Goal: Transaction & Acquisition: Purchase product/service

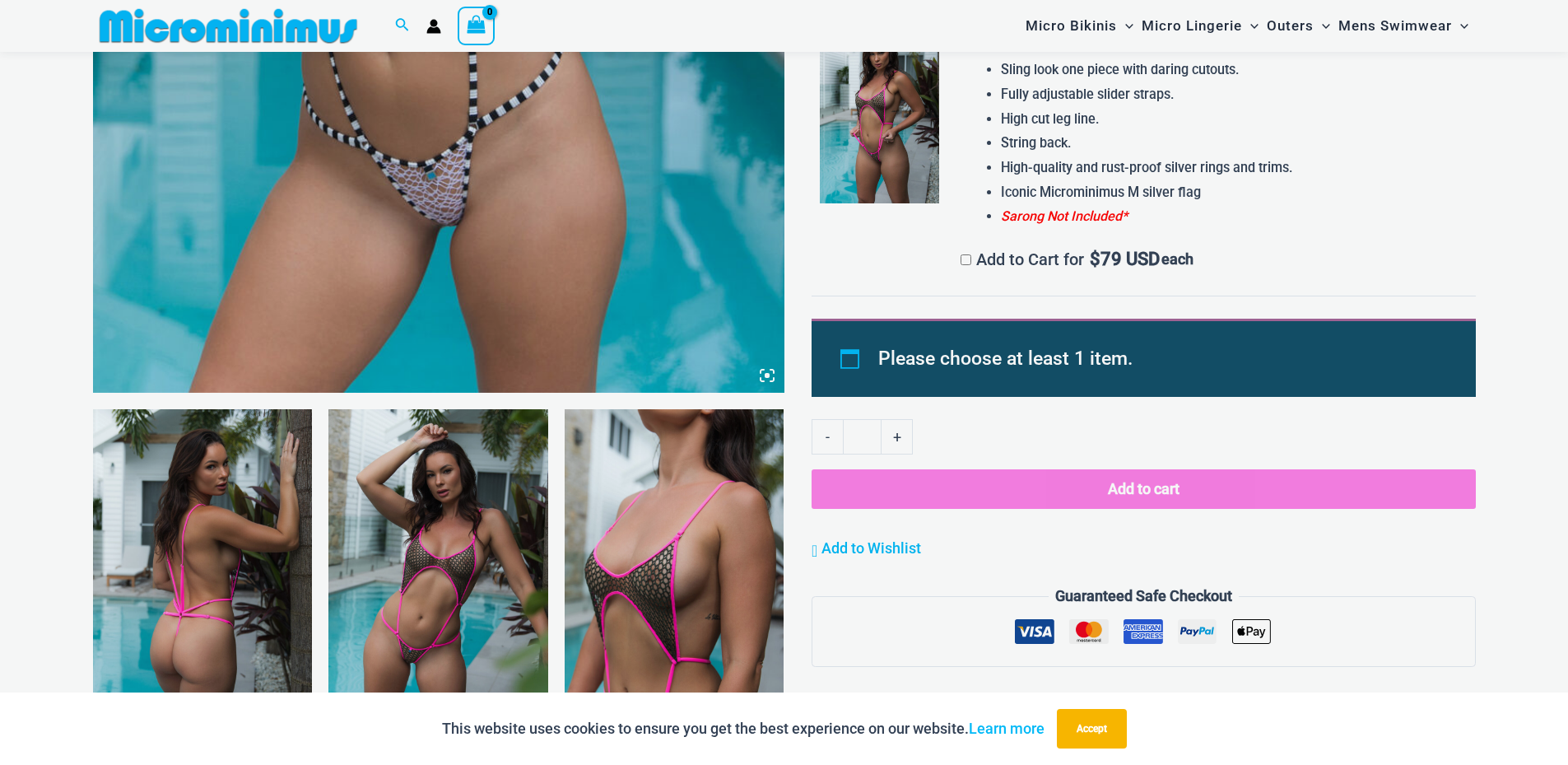
scroll to position [810, 0]
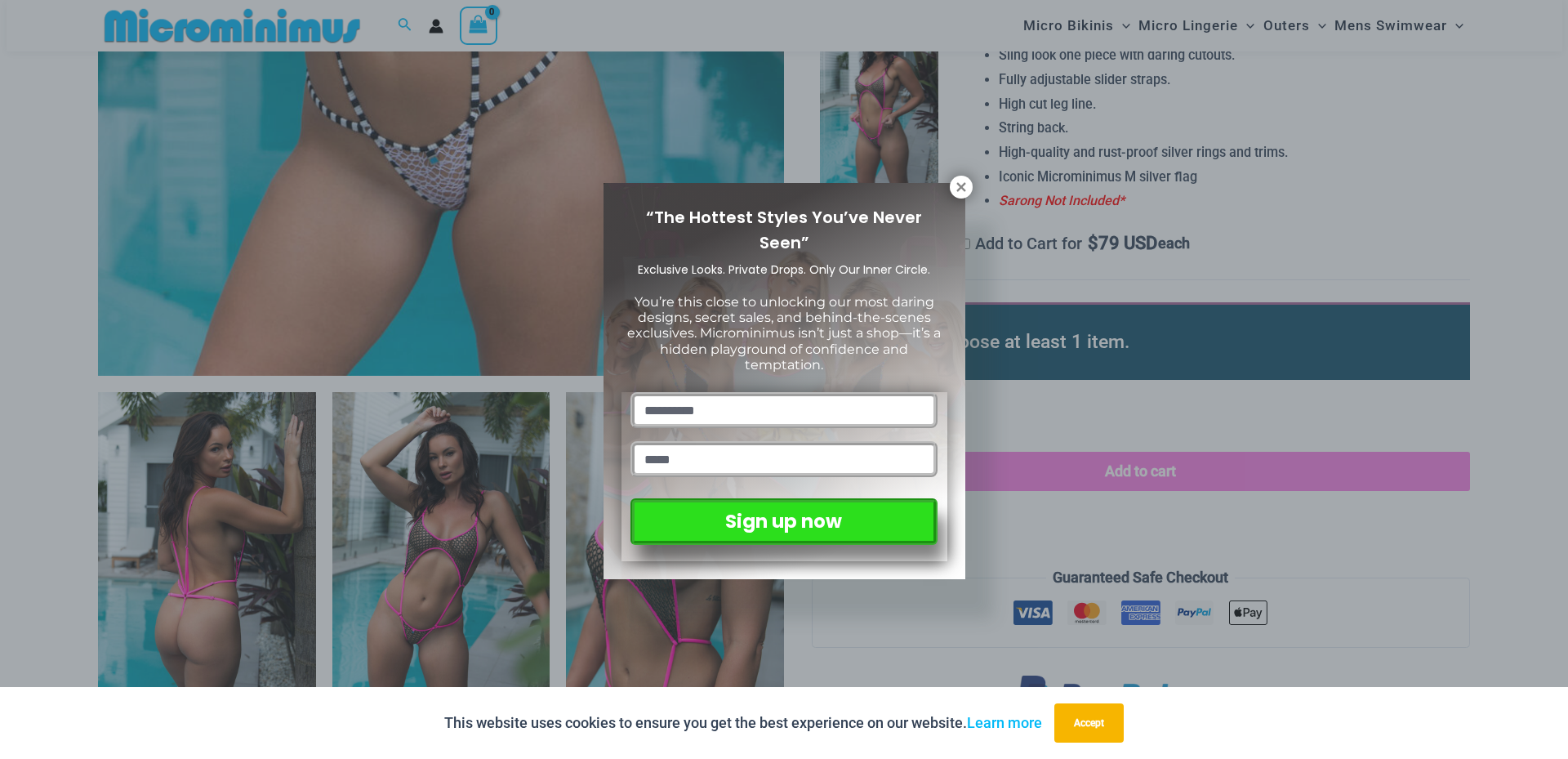
click at [971, 180] on div "“The Hottest Styles You’ve Never Seen” Exclusive Looks. Private Drops. Only Our…" at bounding box center [784, 380] width 1568 height 759
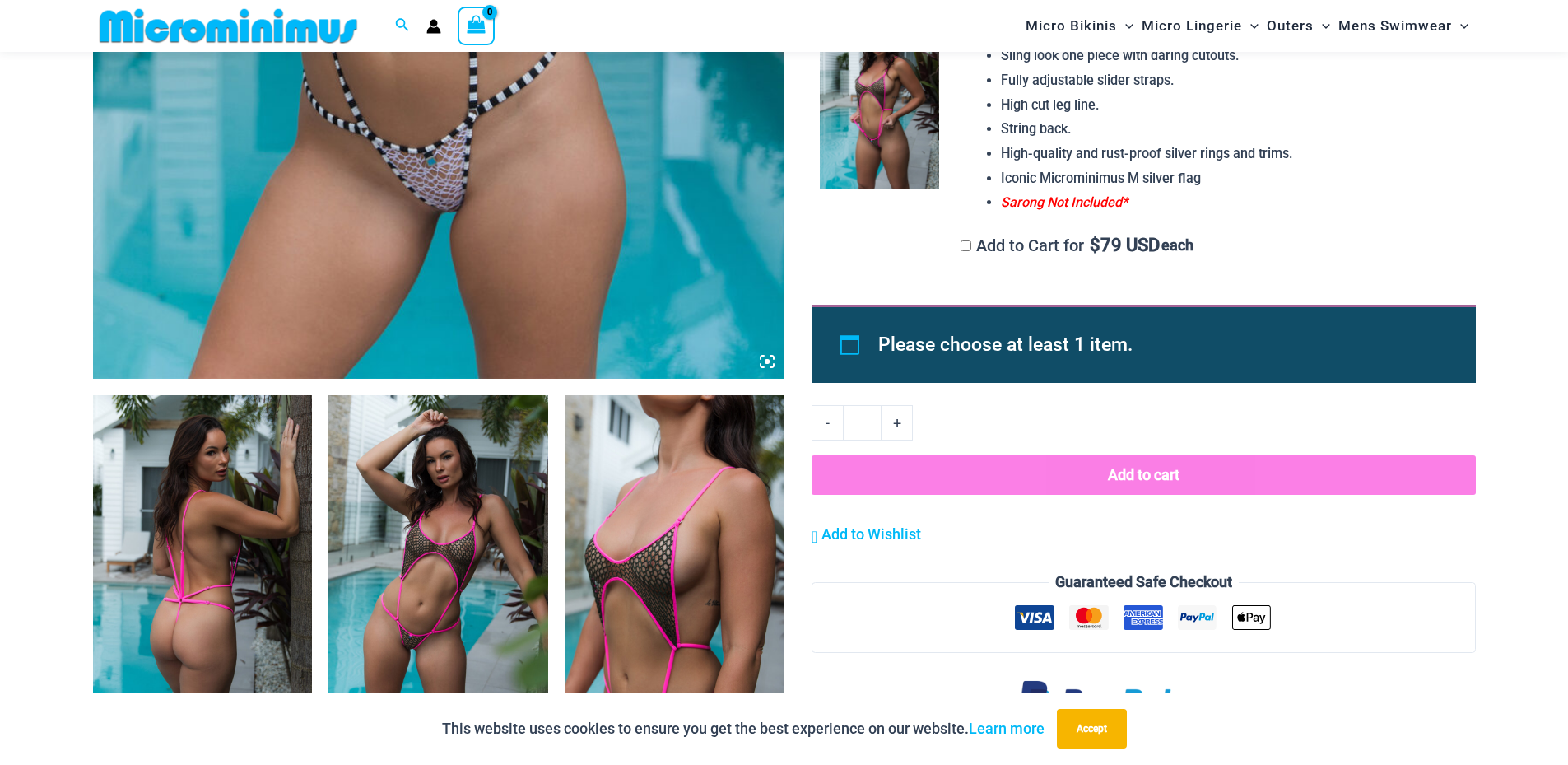
click at [217, 524] on img at bounding box center [203, 559] width 220 height 329
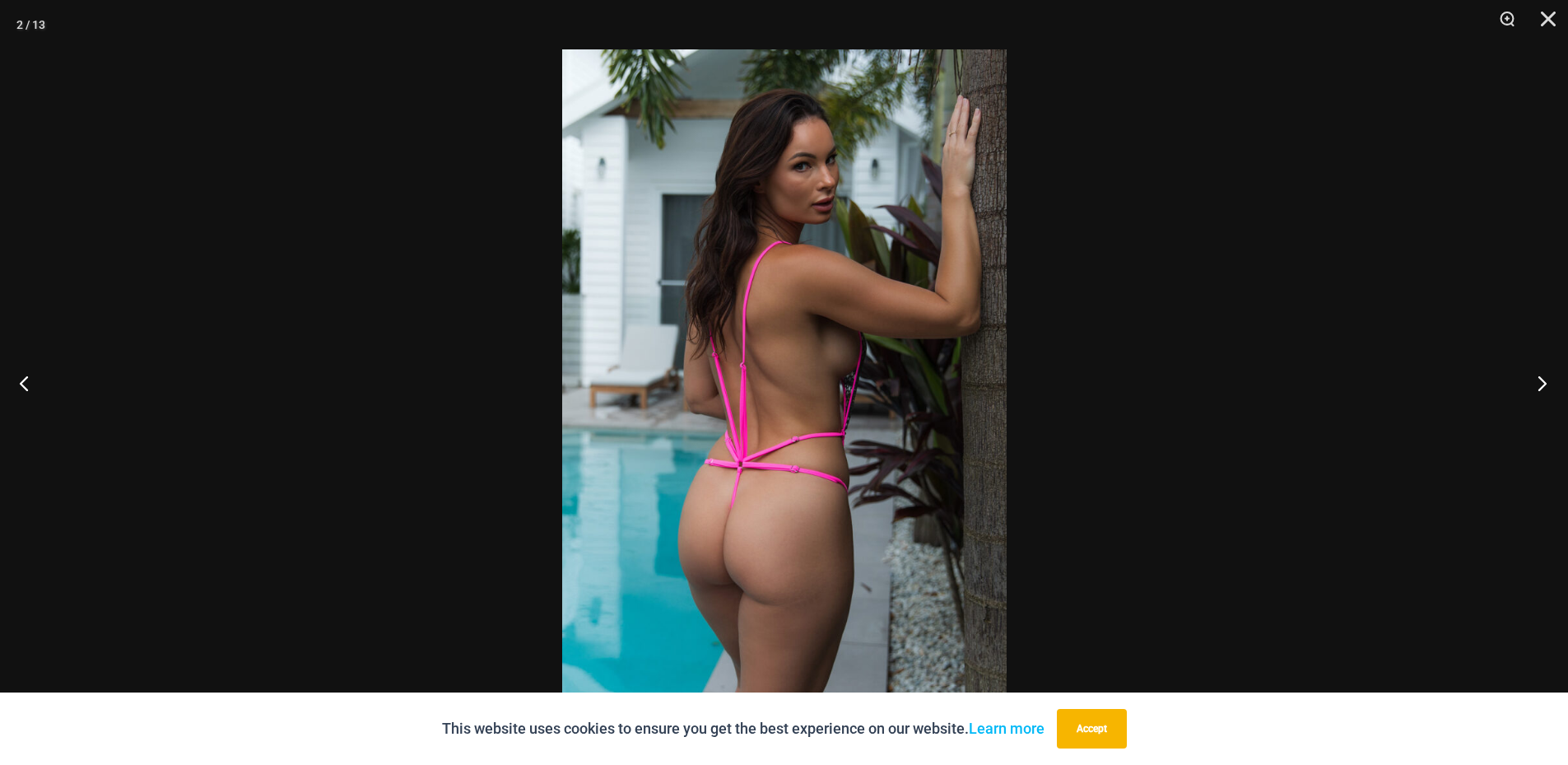
click at [1536, 382] on button "Next" at bounding box center [1537, 383] width 62 height 83
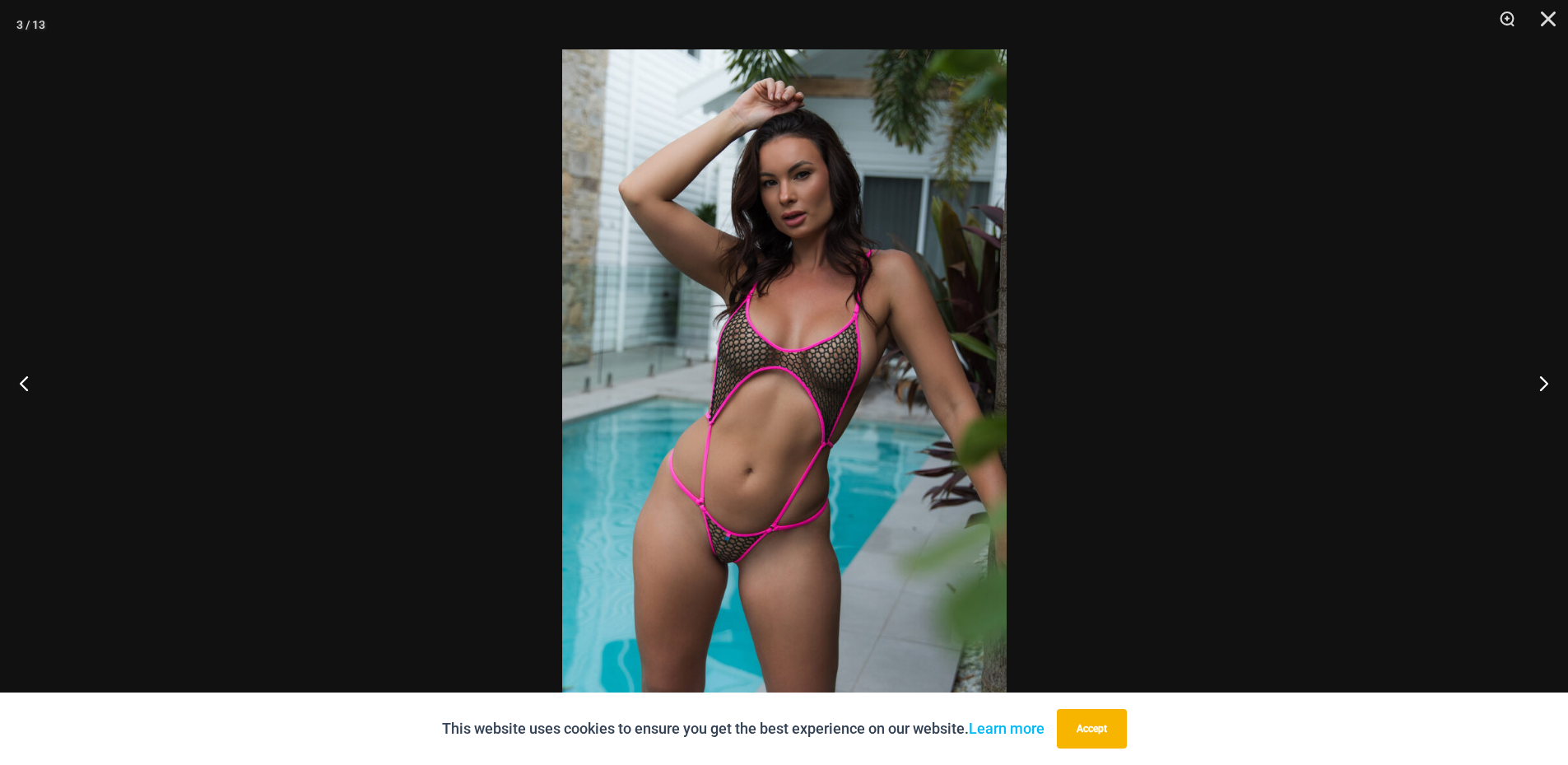
click at [964, 461] on img at bounding box center [784, 382] width 444 height 666
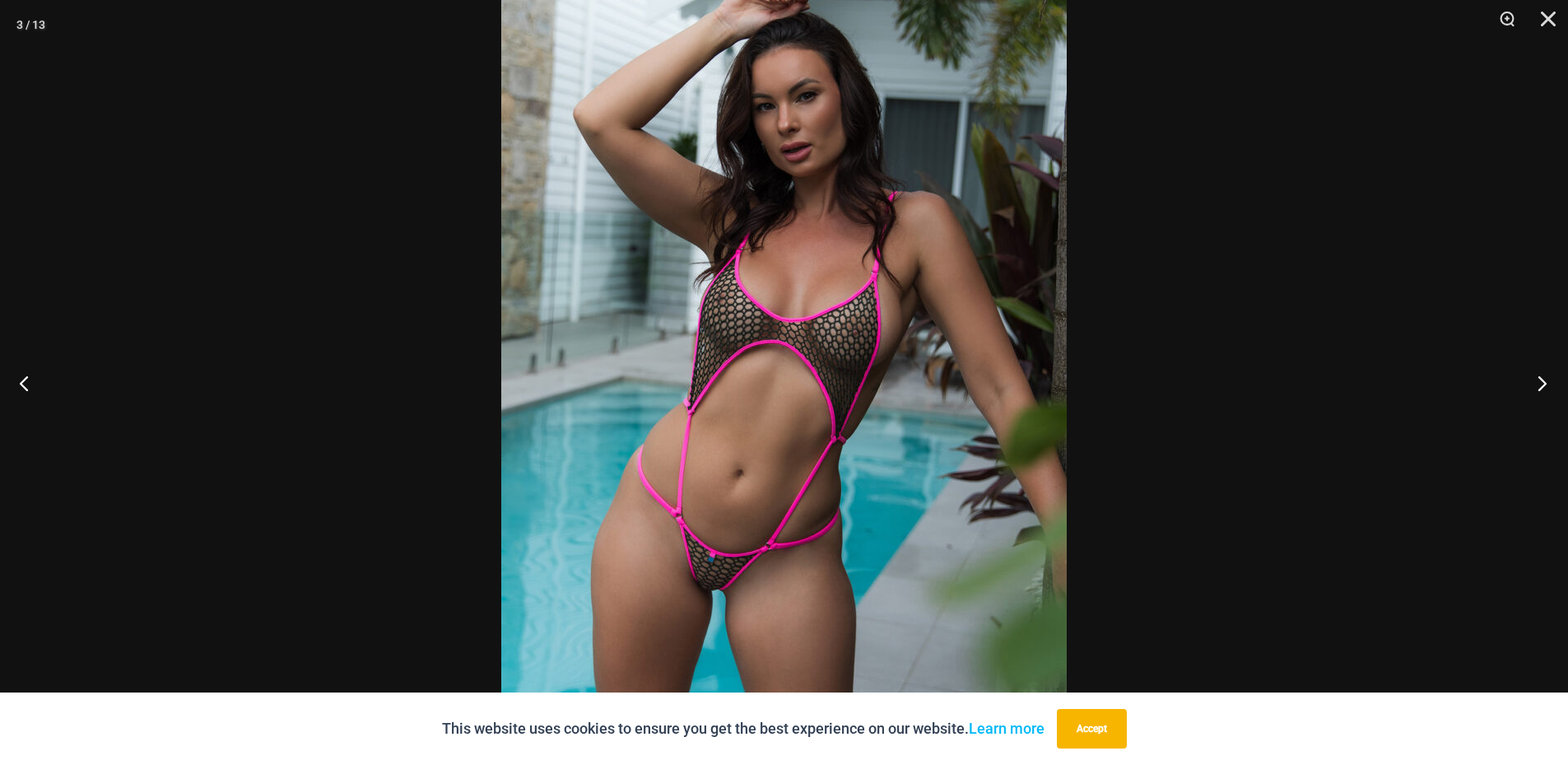
click at [1542, 381] on button "Next" at bounding box center [1537, 383] width 62 height 83
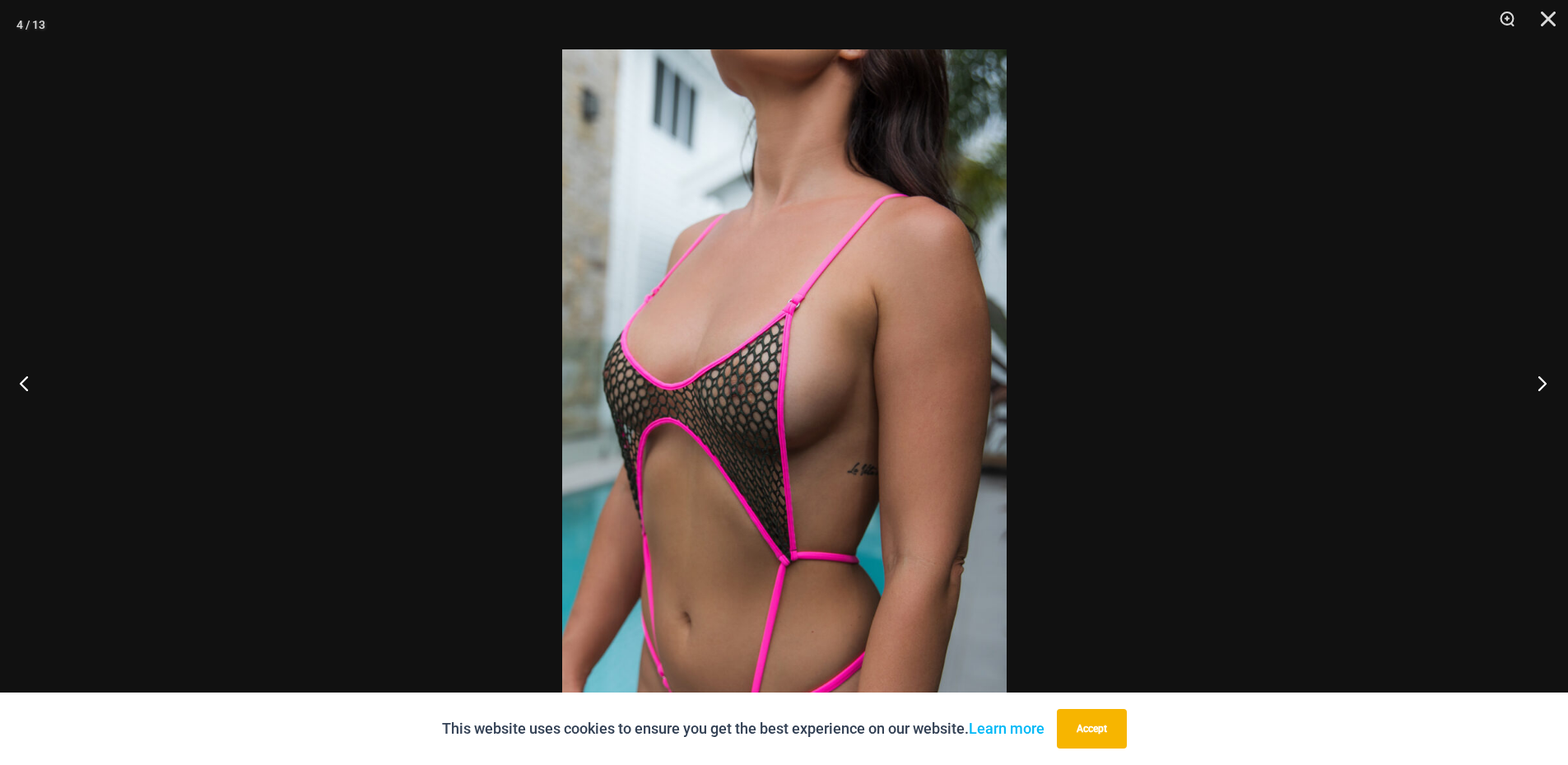
click at [1542, 381] on button "Next" at bounding box center [1537, 383] width 62 height 83
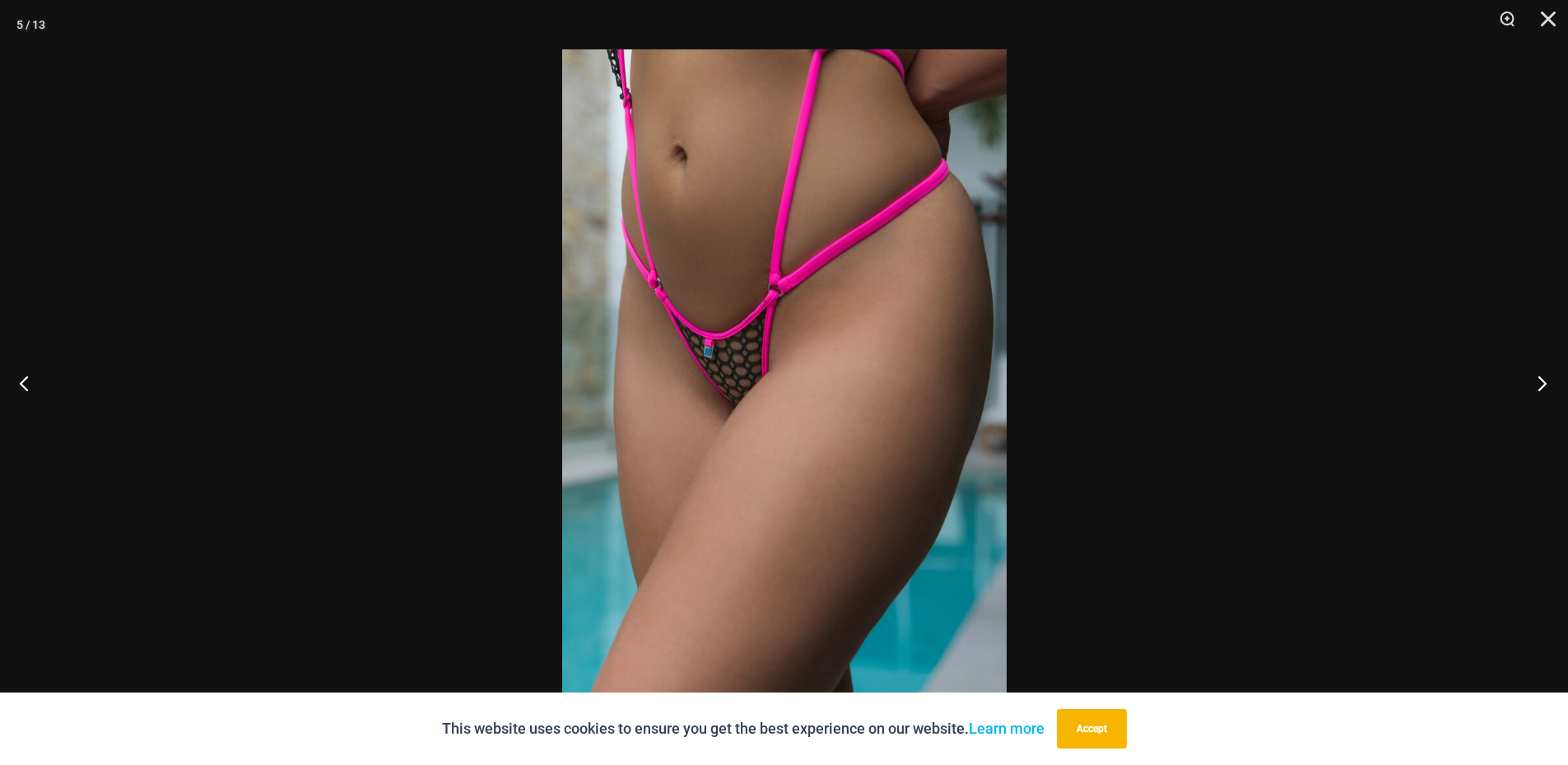
click at [1542, 381] on button "Next" at bounding box center [1537, 383] width 62 height 83
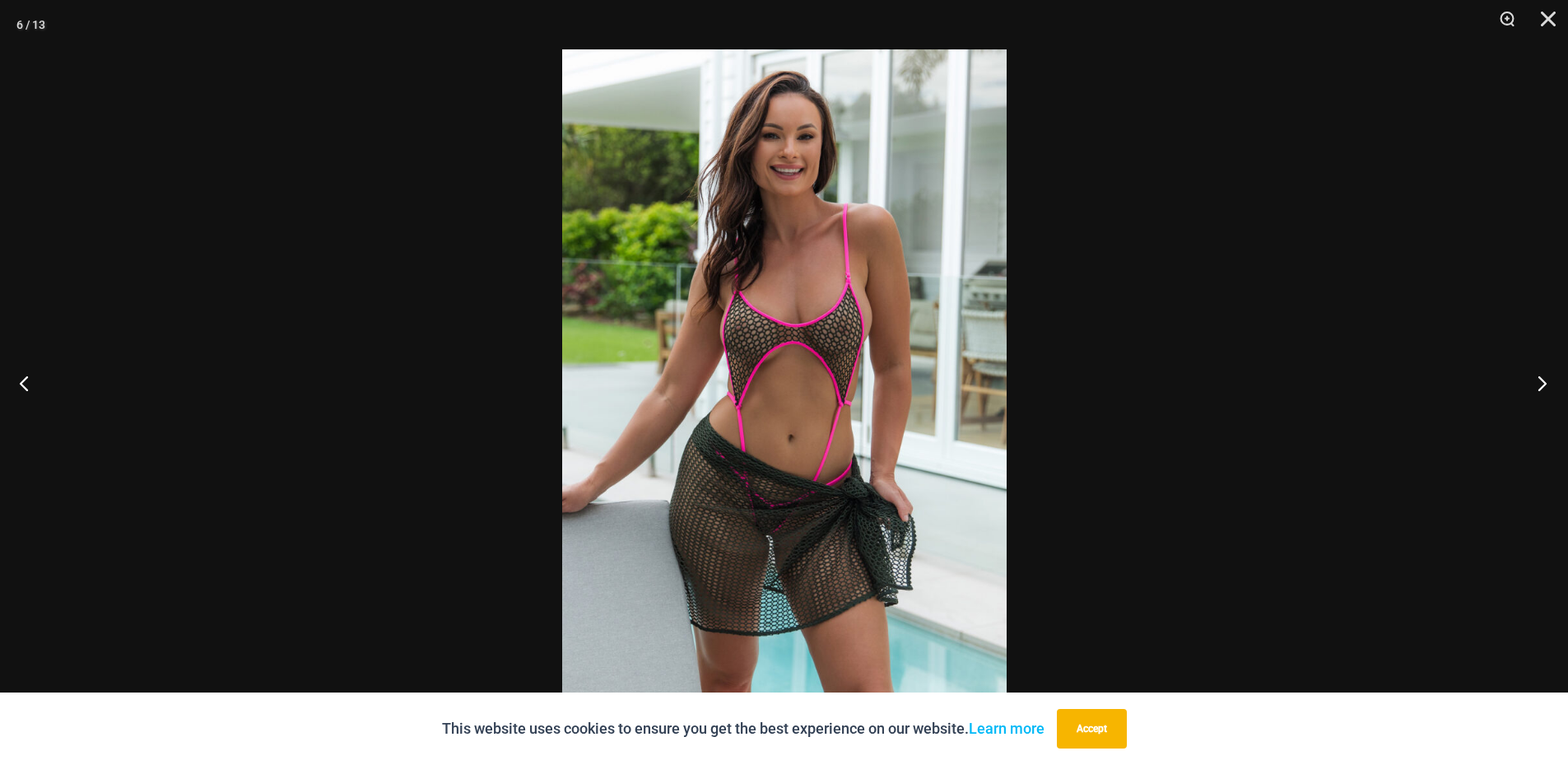
click at [1542, 381] on button "Next" at bounding box center [1537, 383] width 62 height 83
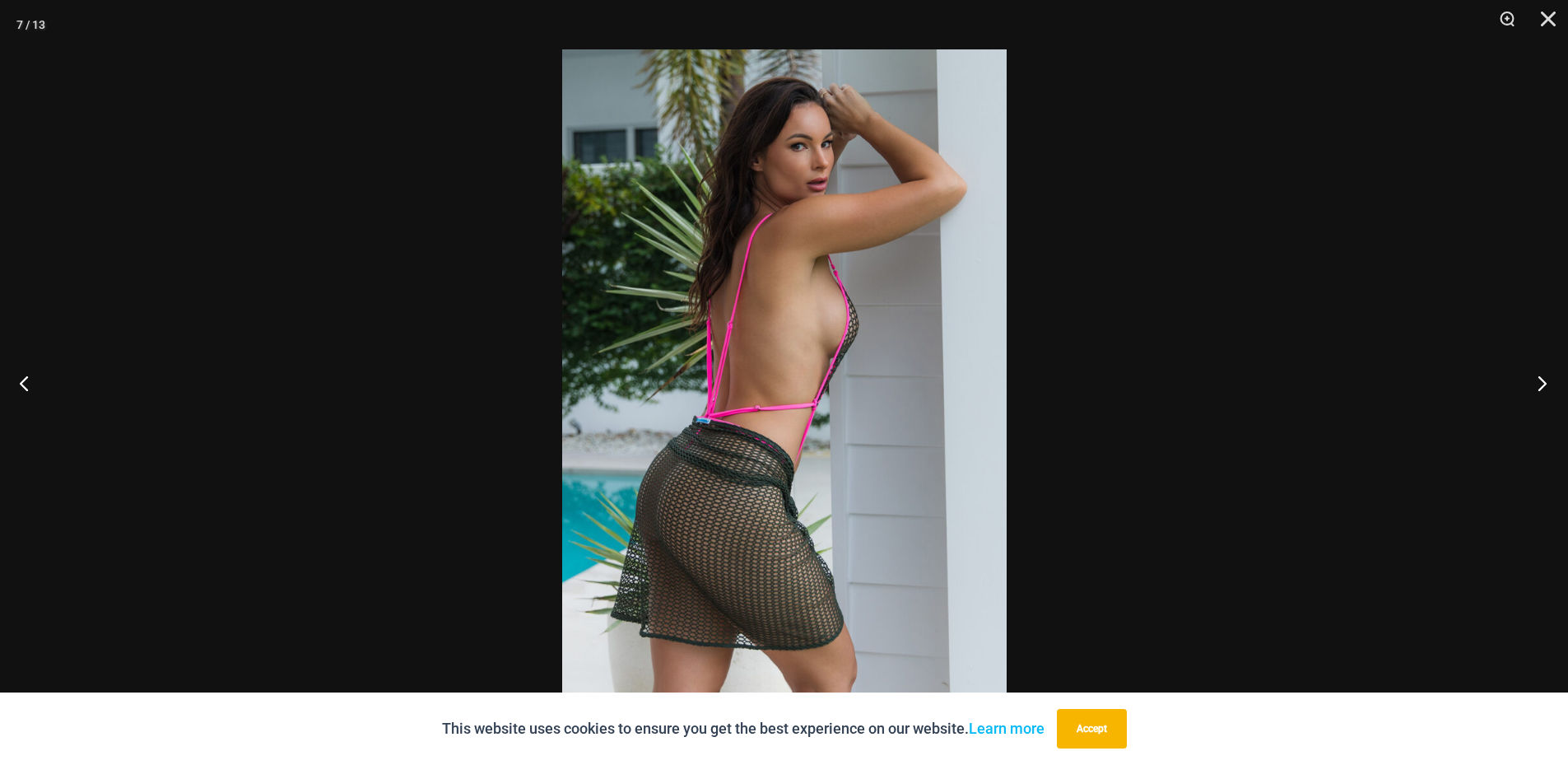
click at [1542, 381] on button "Next" at bounding box center [1537, 383] width 62 height 83
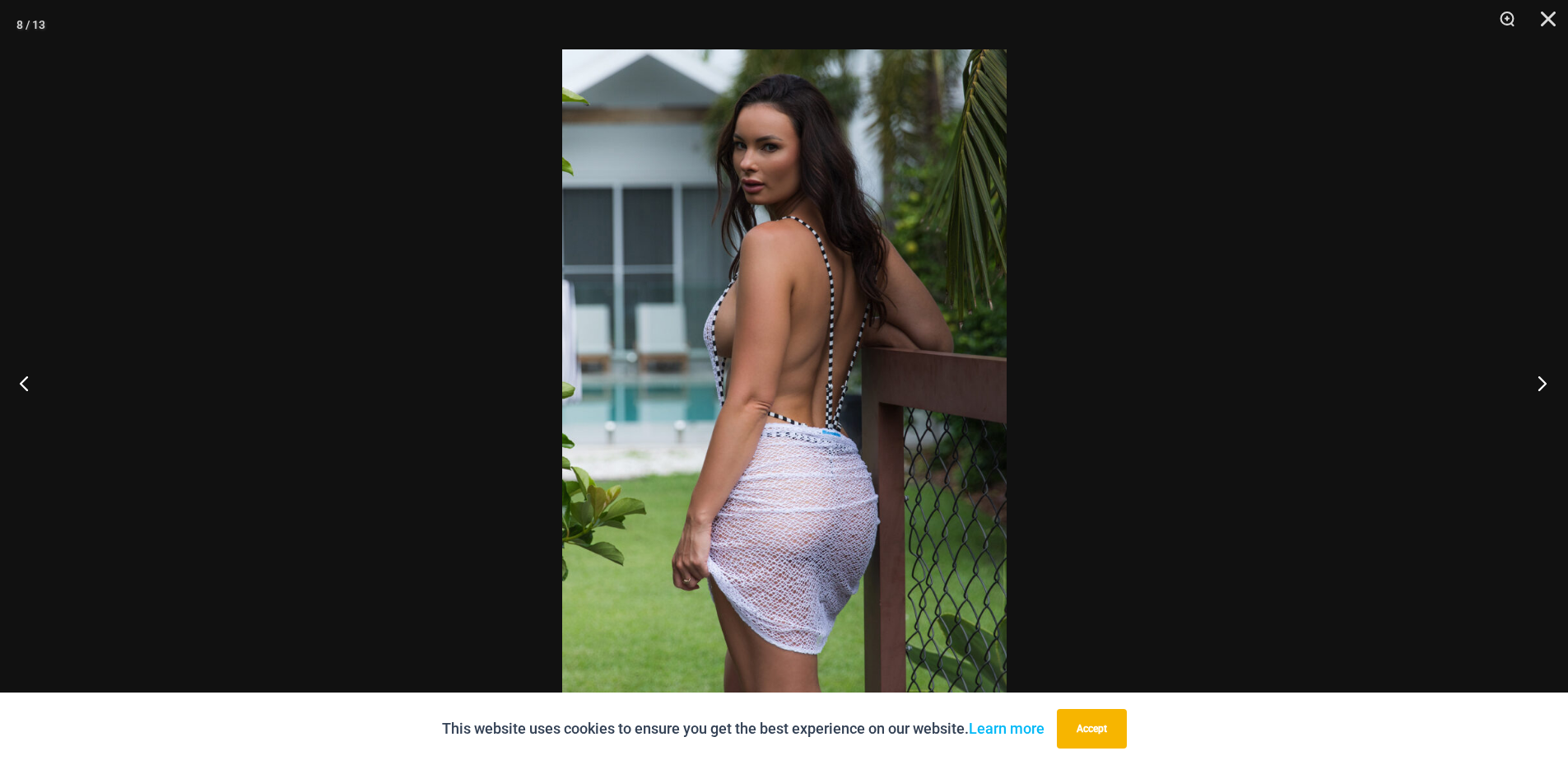
click at [1542, 381] on button "Next" at bounding box center [1537, 383] width 62 height 83
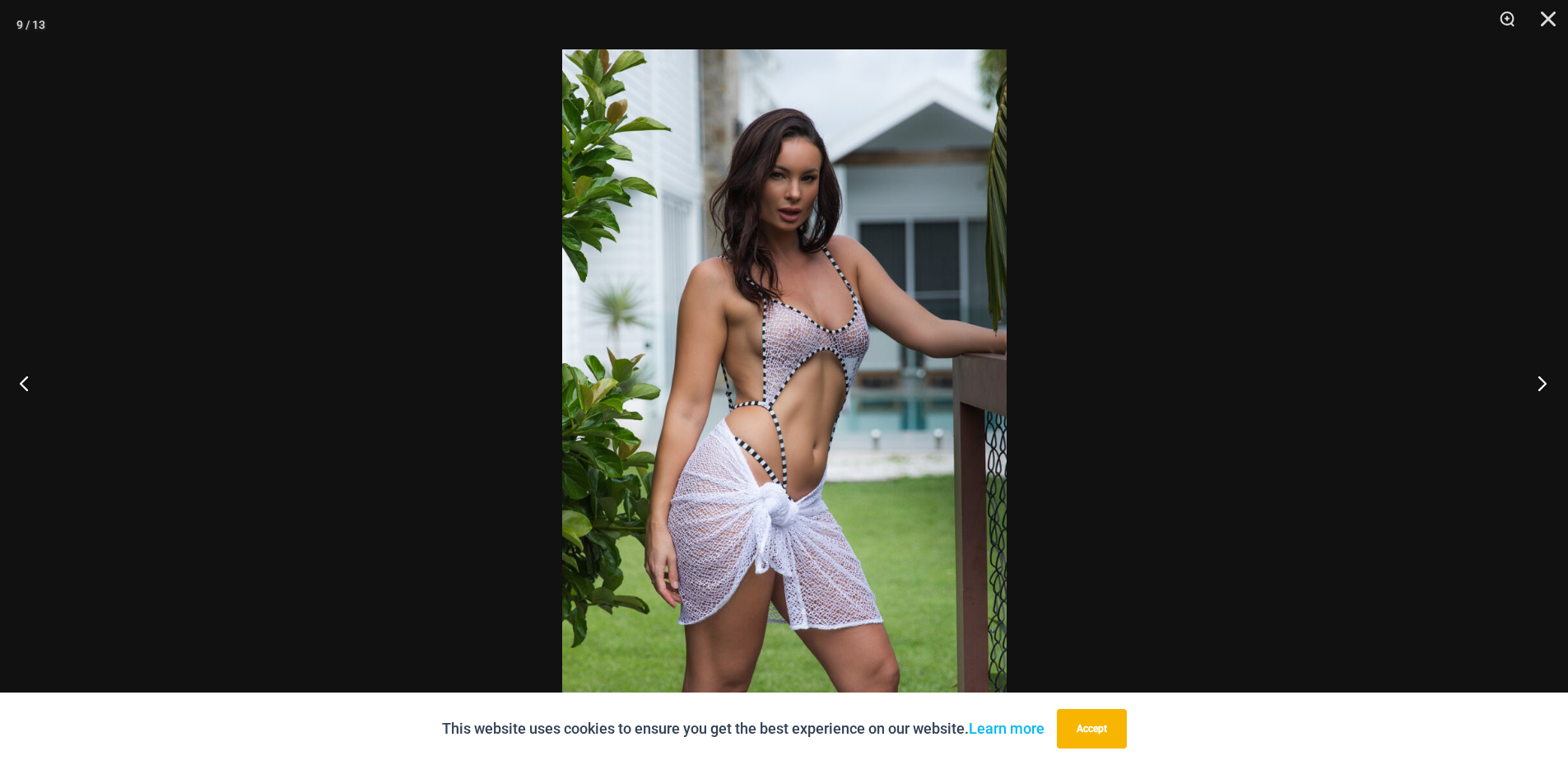
click at [1542, 381] on button "Next" at bounding box center [1537, 383] width 62 height 83
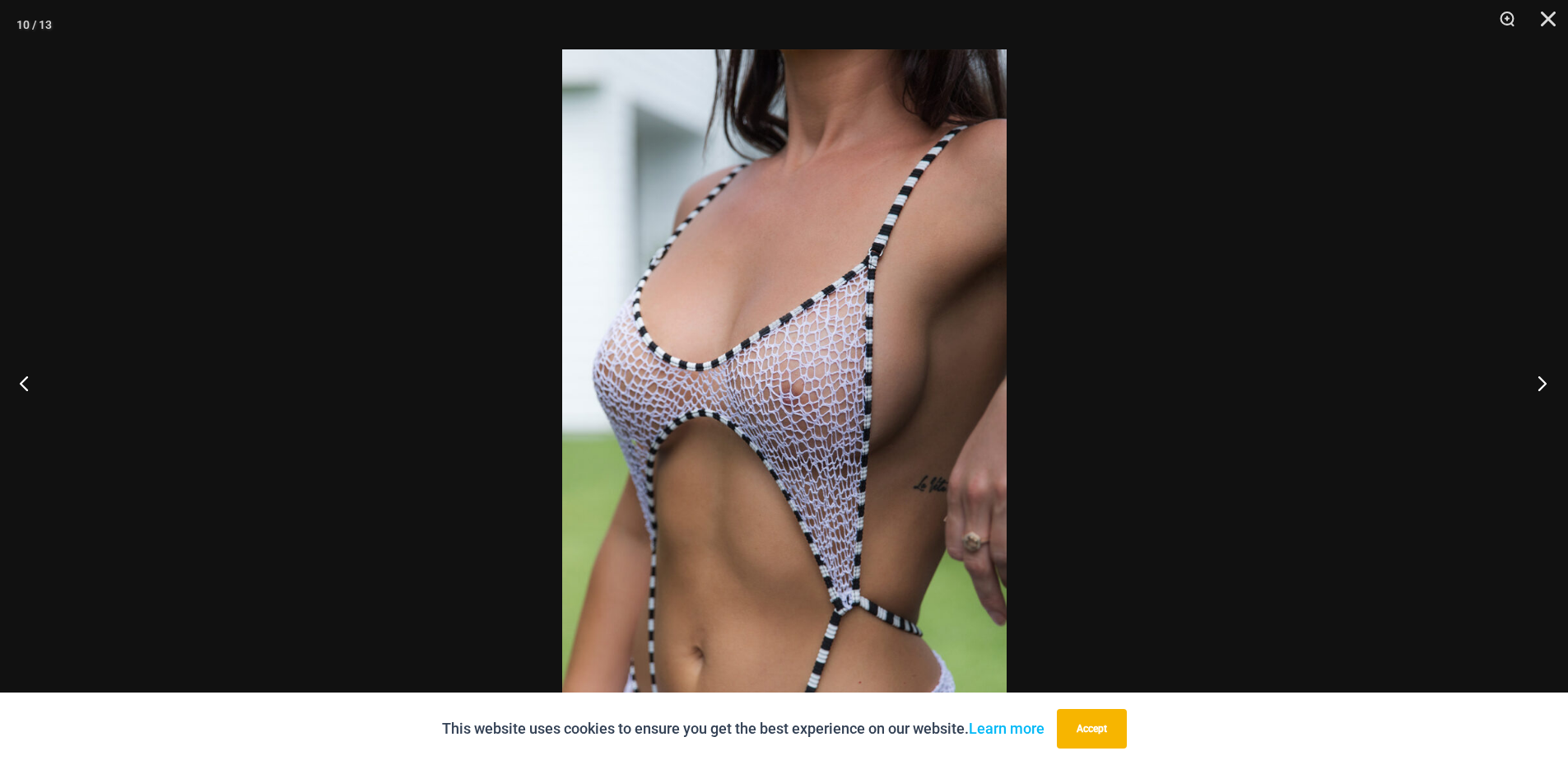
click at [1542, 381] on button "Next" at bounding box center [1537, 383] width 62 height 83
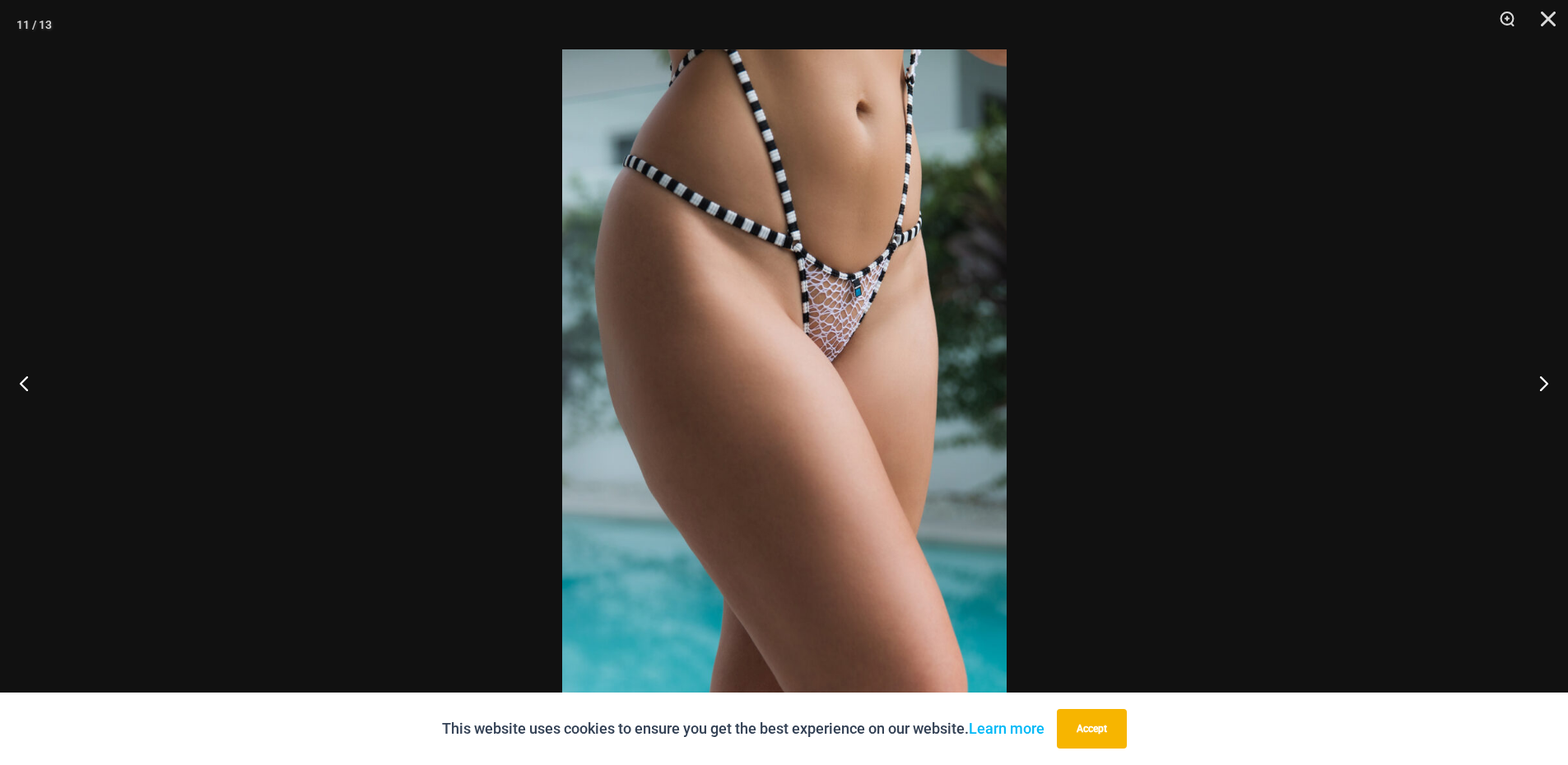
click at [789, 412] on img at bounding box center [784, 382] width 444 height 666
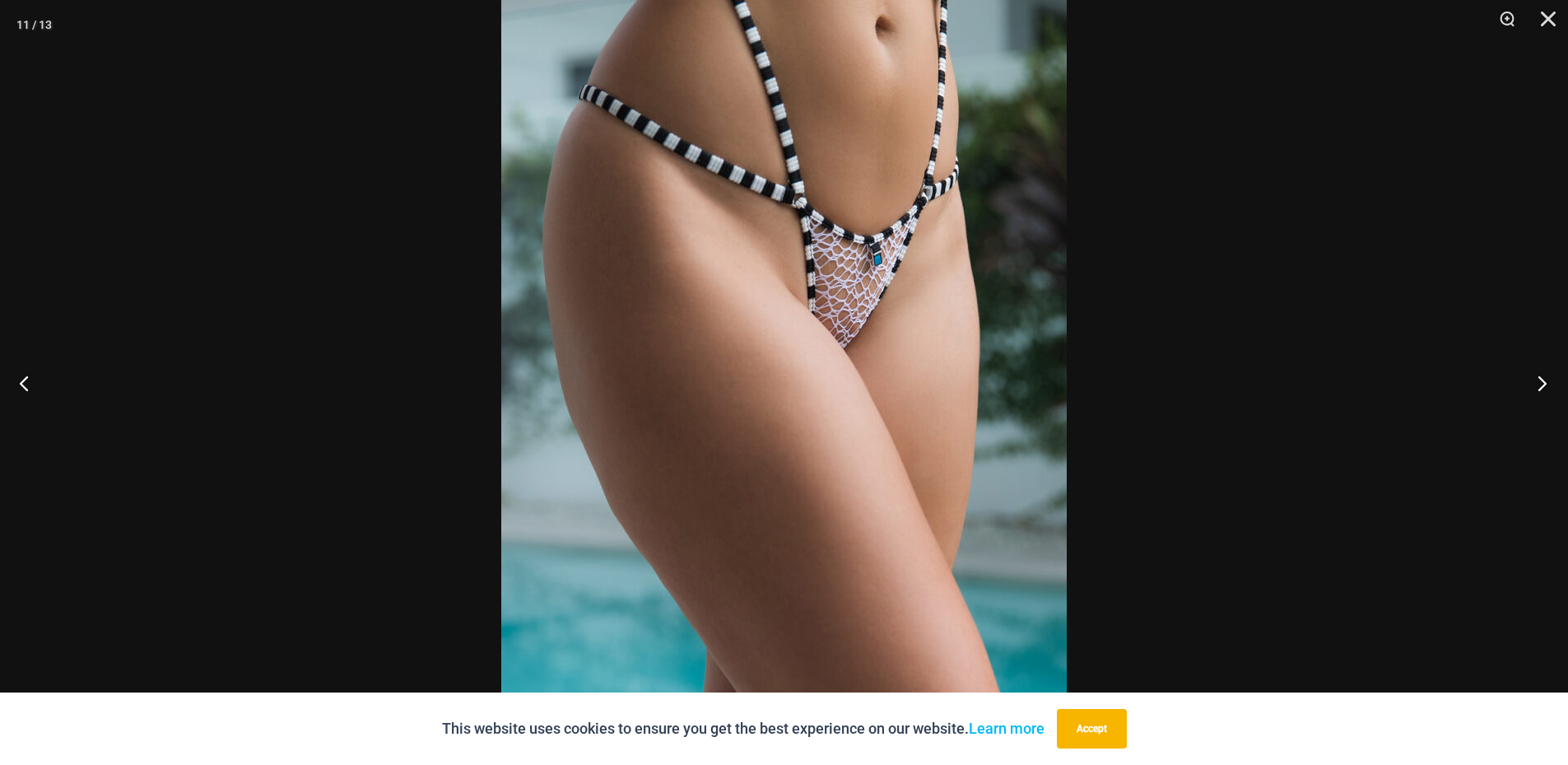
click at [1538, 382] on button "Next" at bounding box center [1537, 383] width 62 height 83
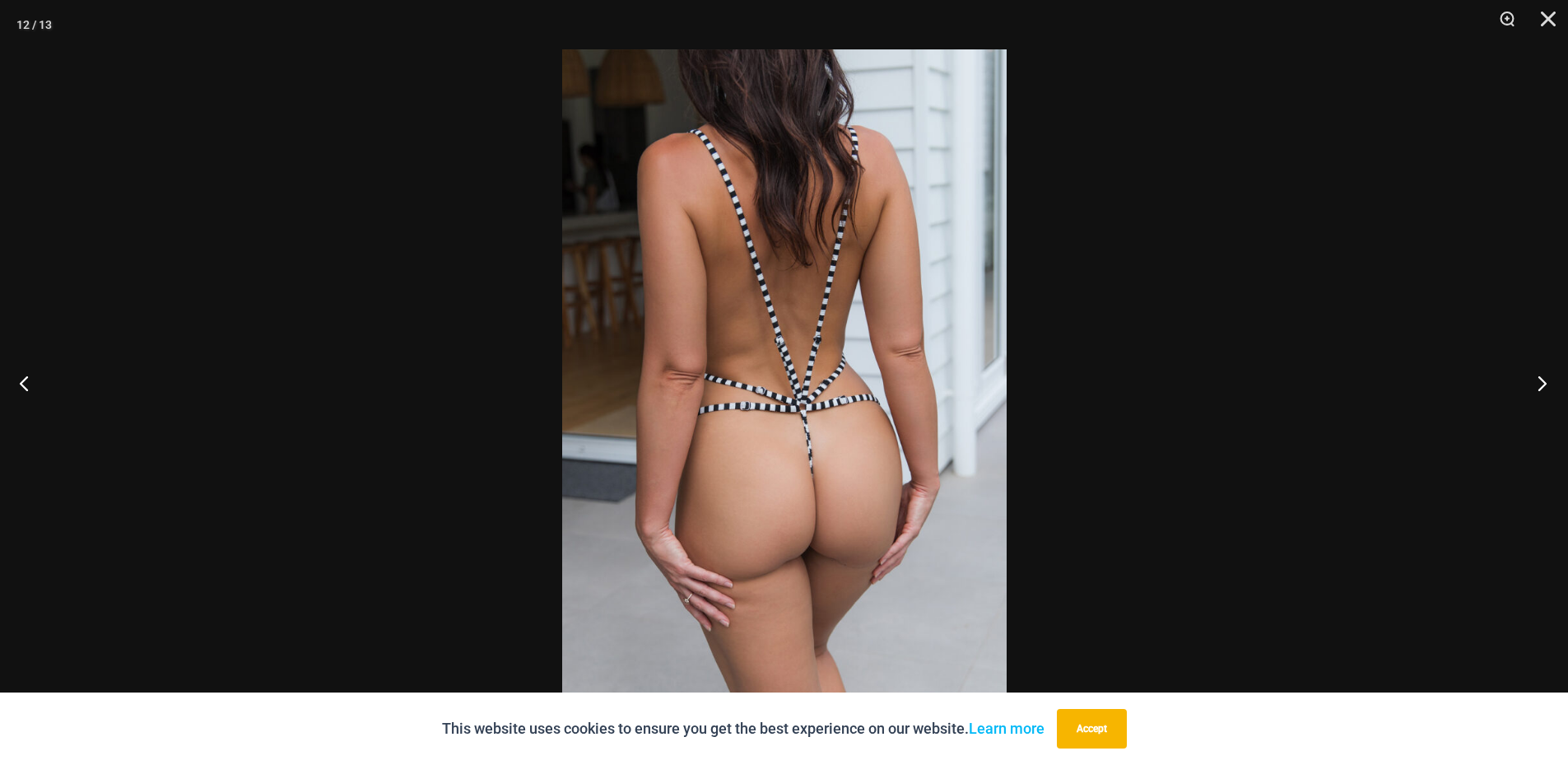
click at [1538, 382] on button "Next" at bounding box center [1537, 383] width 62 height 83
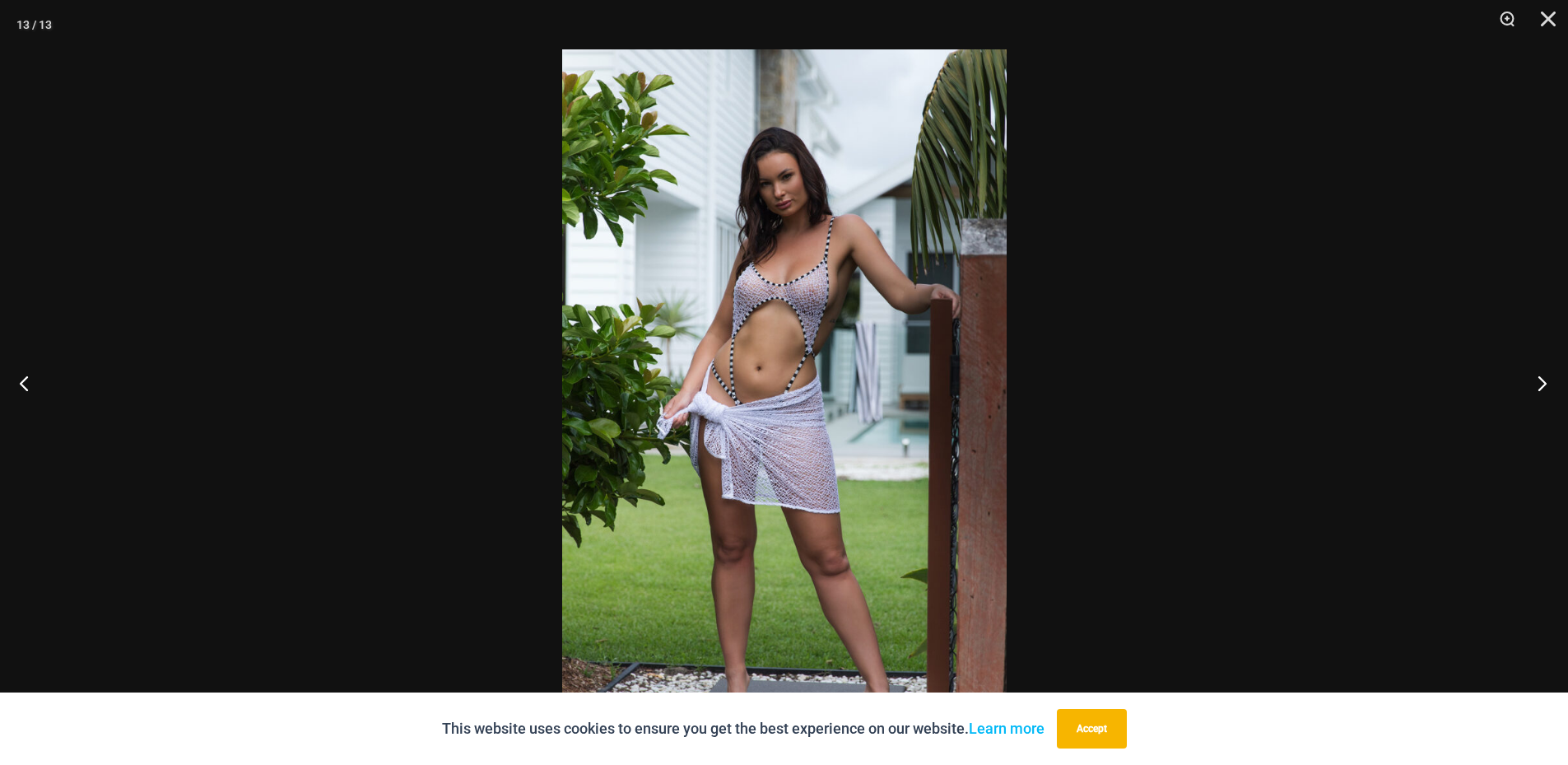
click at [1538, 382] on button "Next" at bounding box center [1537, 383] width 62 height 83
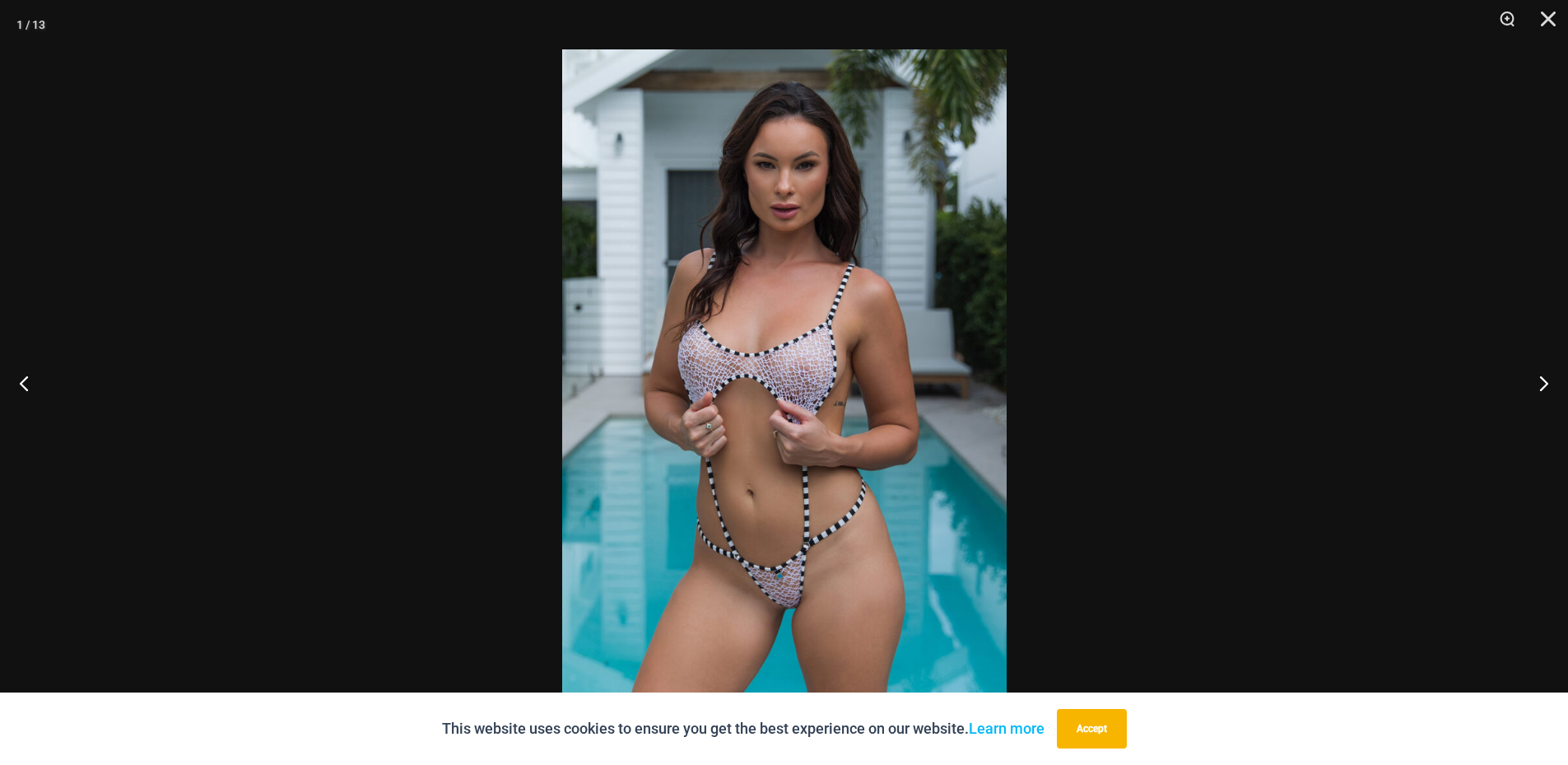
click at [901, 452] on img at bounding box center [784, 382] width 444 height 666
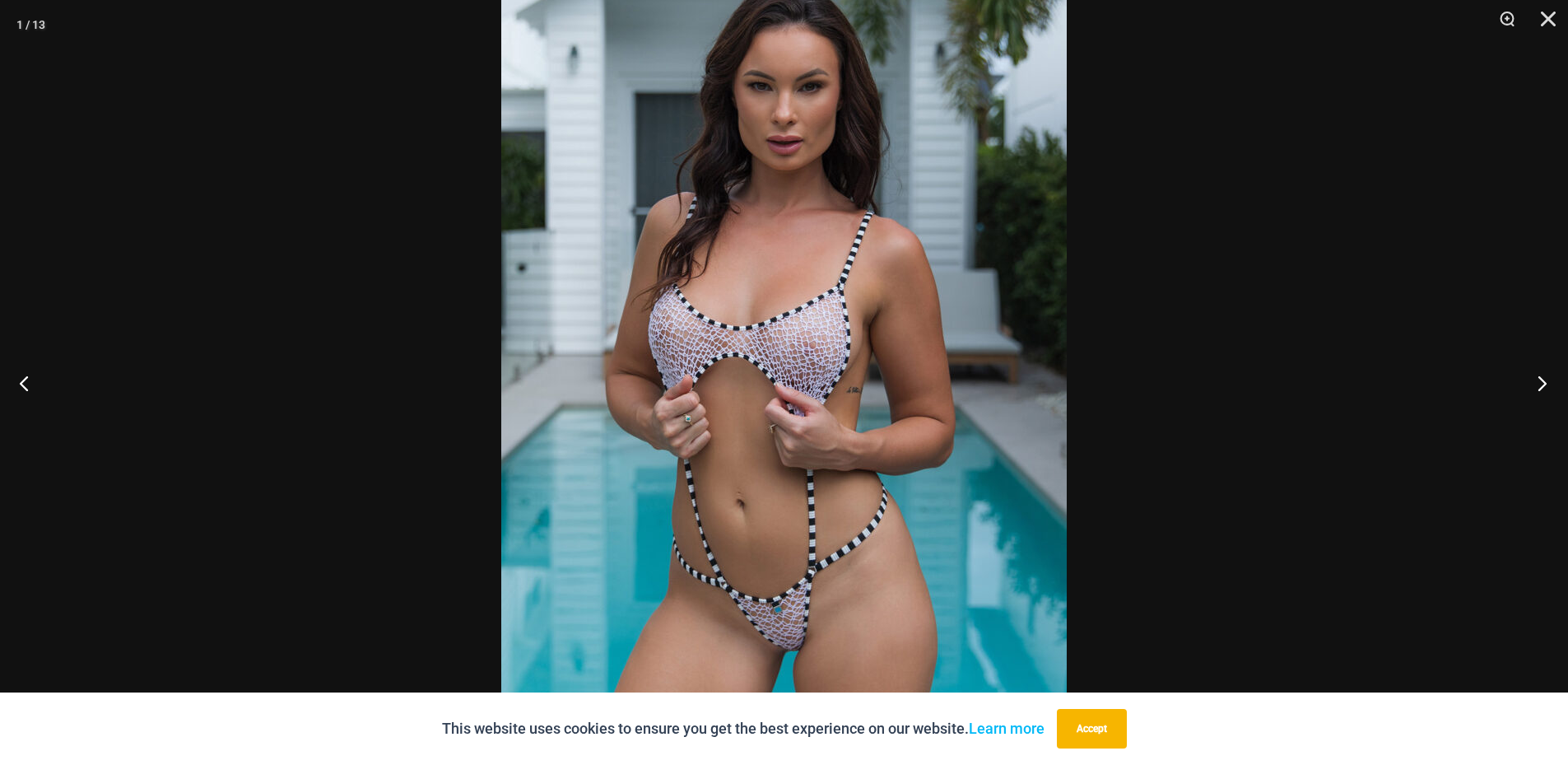
click at [1542, 386] on button "Next" at bounding box center [1537, 383] width 62 height 83
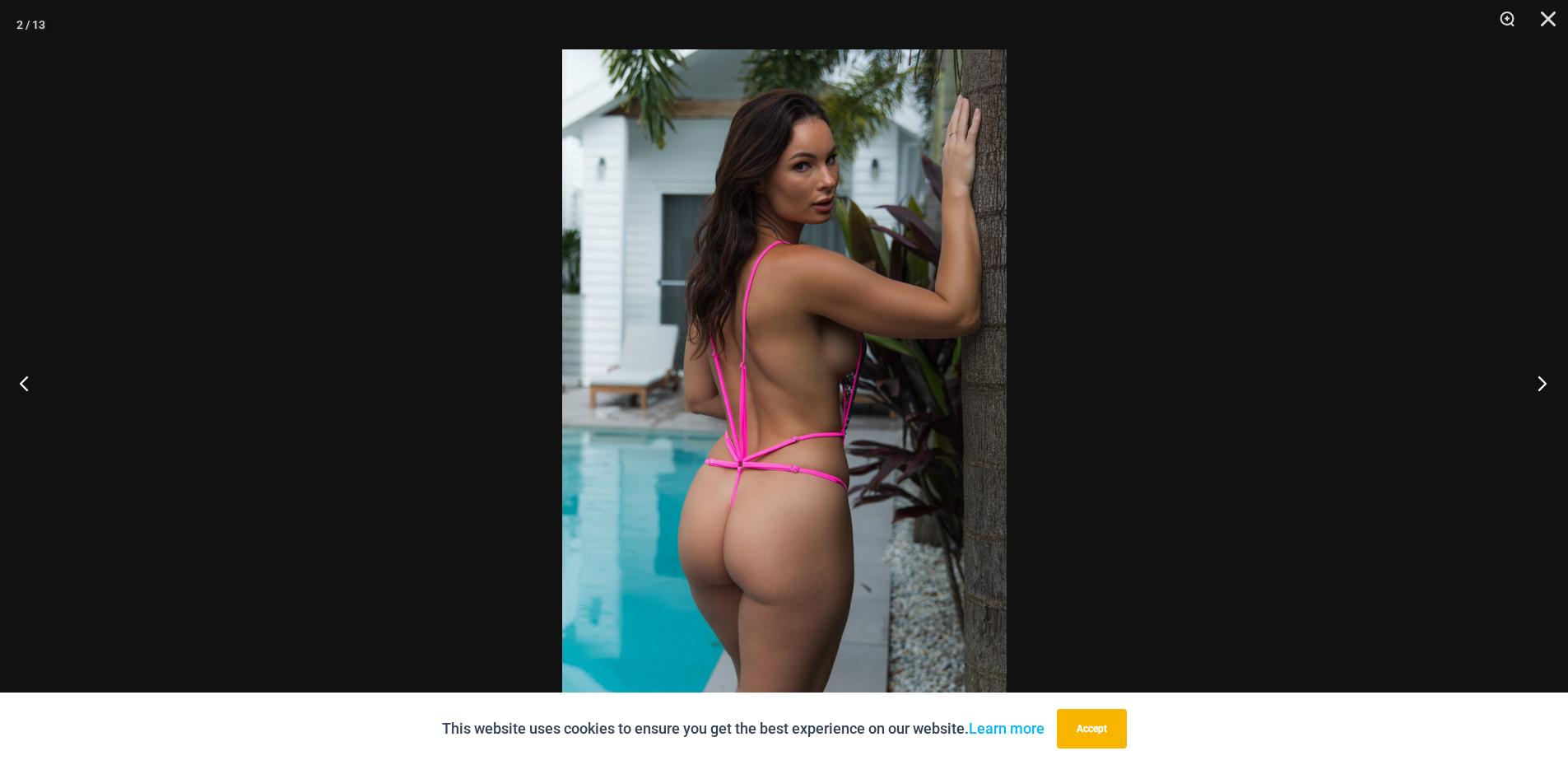
click at [1542, 386] on button "Next" at bounding box center [1537, 383] width 62 height 83
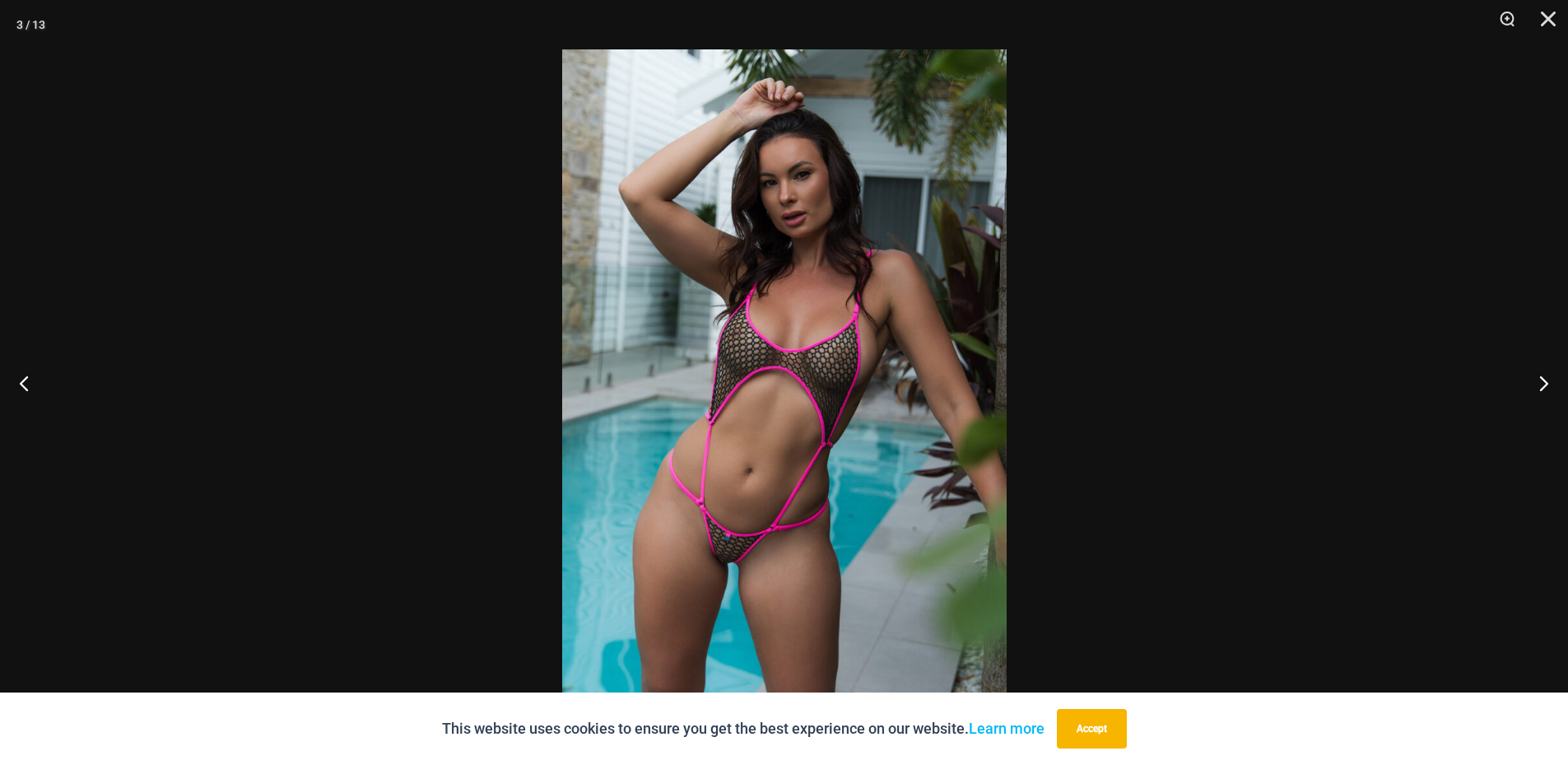
click at [743, 401] on img at bounding box center [784, 382] width 444 height 666
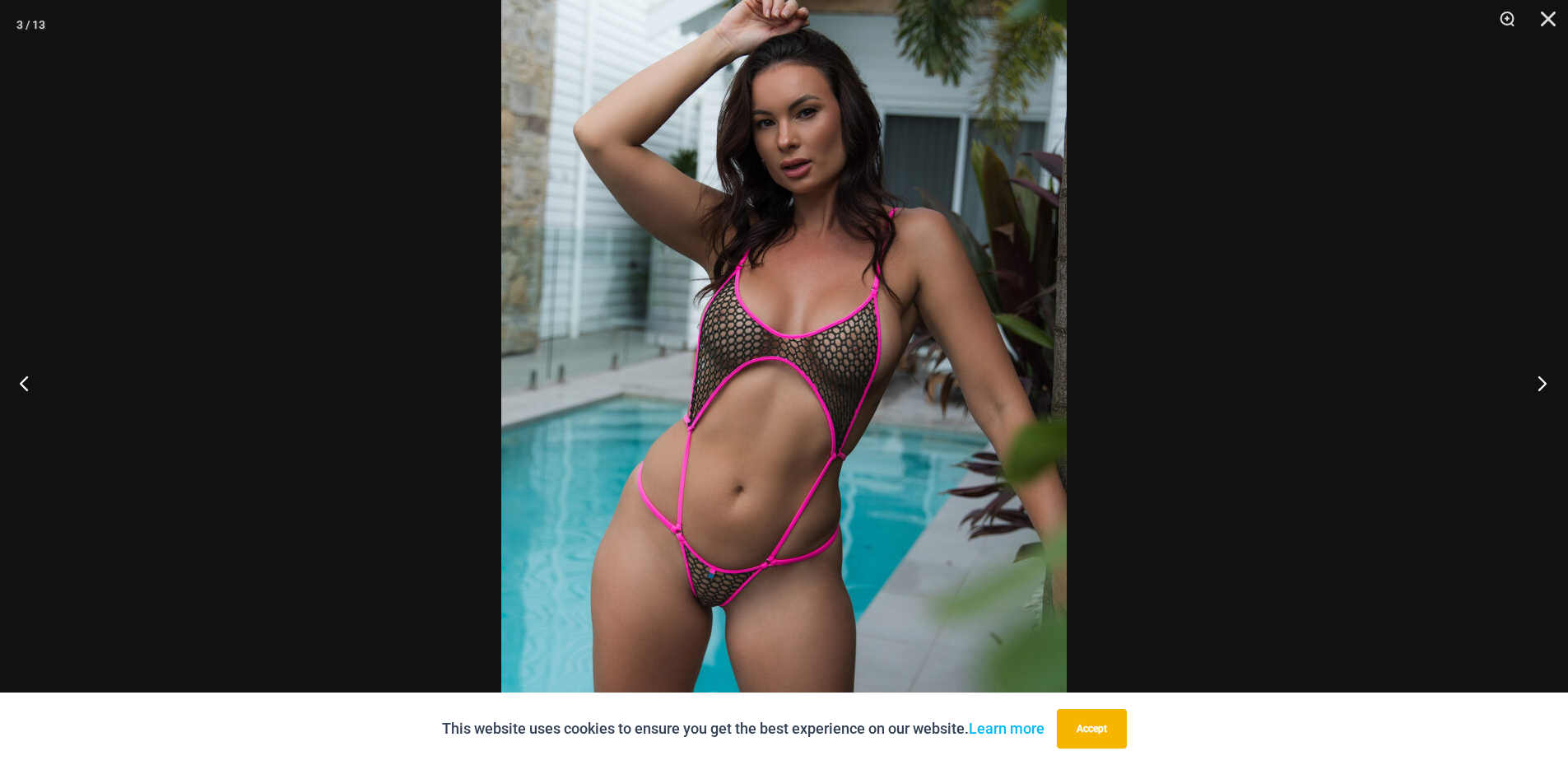
click at [1541, 381] on button "Next" at bounding box center [1537, 383] width 62 height 83
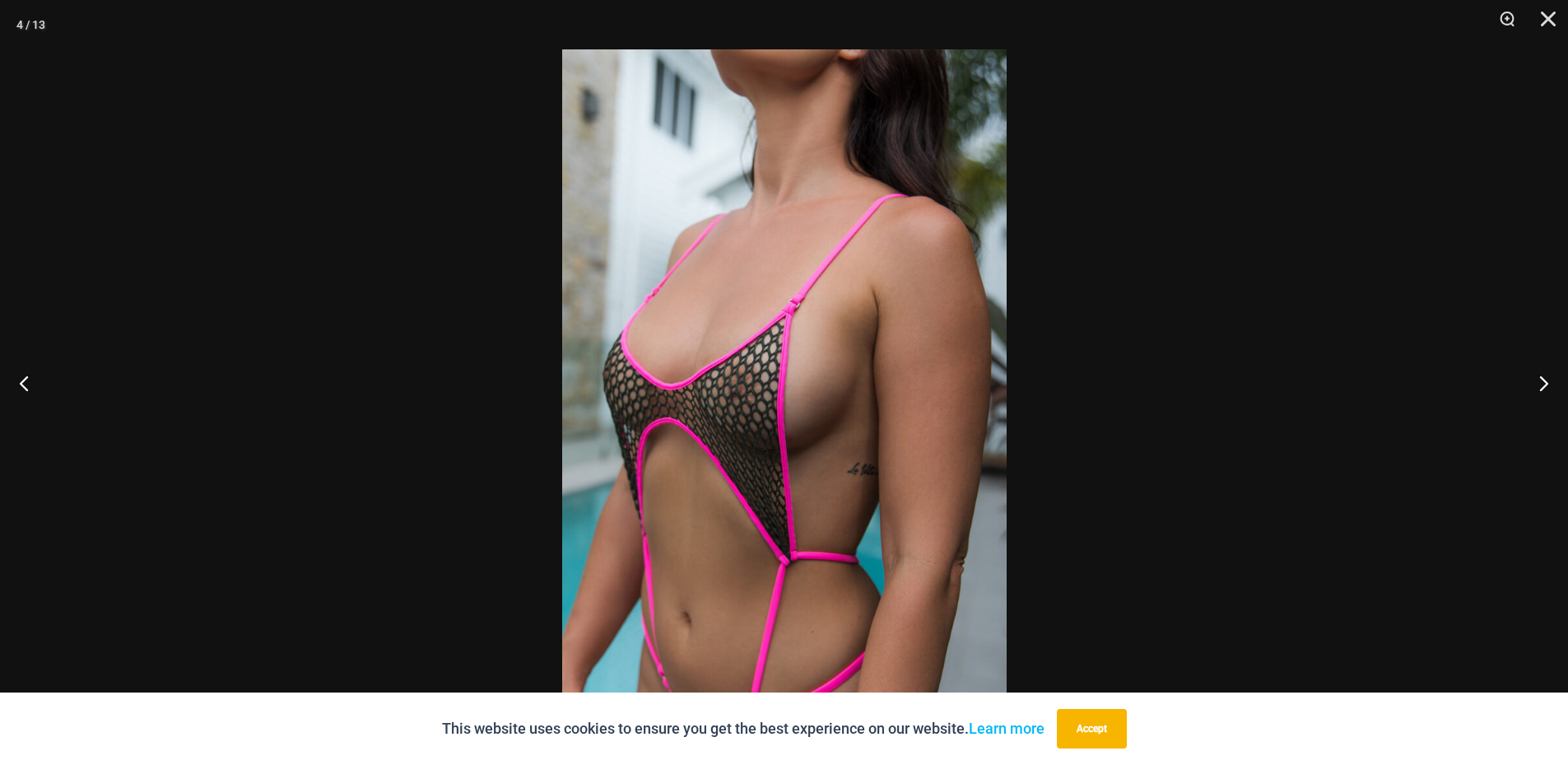
click at [1435, 198] on div at bounding box center [784, 382] width 1568 height 765
